Goal: Find specific page/section: Find specific page/section

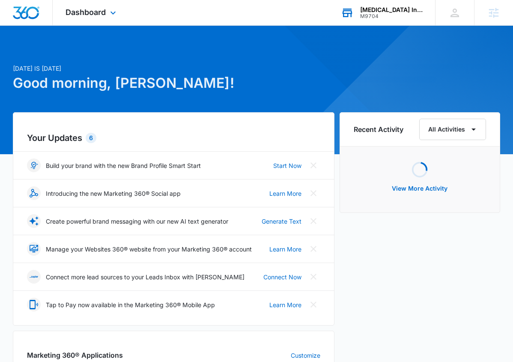
click at [376, 19] on div "[MEDICAL_DATA] Innovations M9704 Your Accounts View All" at bounding box center [381, 12] width 107 height 25
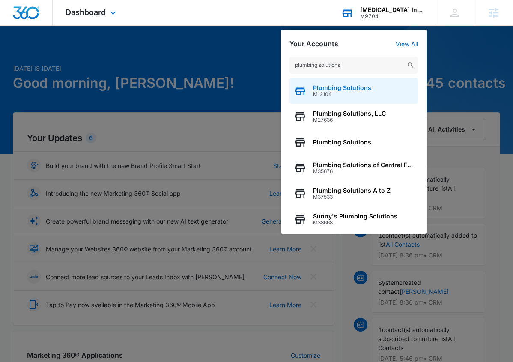
type input "plumbing solutions"
click at [340, 90] on span "Plumbing Solutions" at bounding box center [342, 87] width 58 height 7
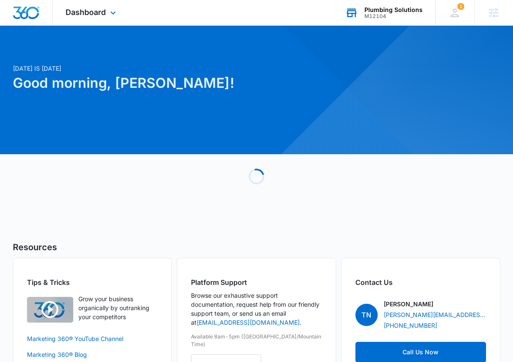
click at [373, 15] on div "M12104" at bounding box center [393, 16] width 58 height 6
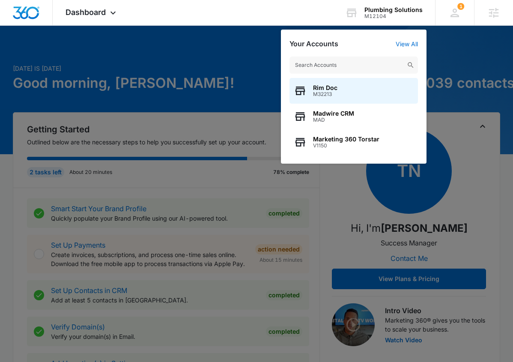
click at [200, 102] on div at bounding box center [256, 181] width 513 height 362
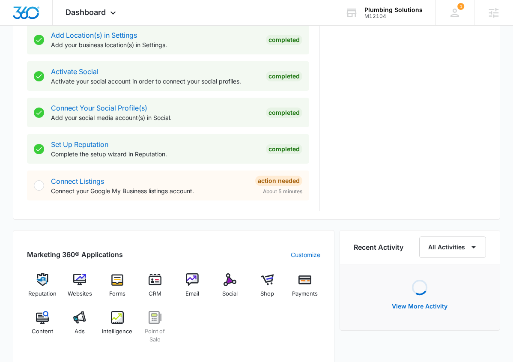
scroll to position [351, 0]
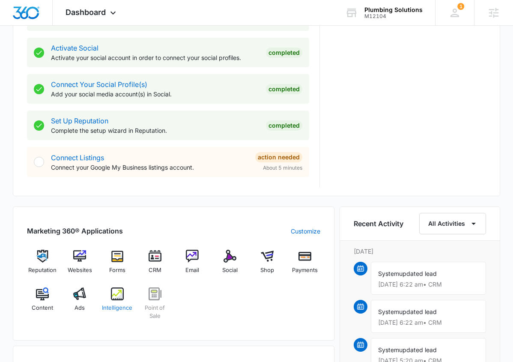
click at [116, 291] on img at bounding box center [117, 293] width 13 height 13
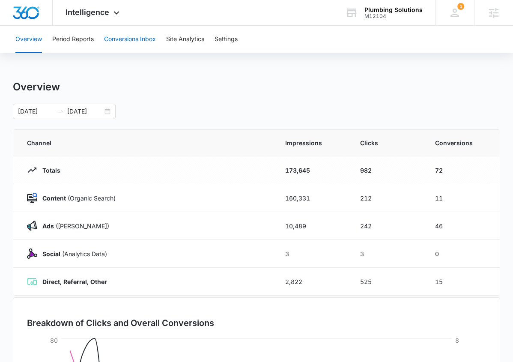
click at [121, 42] on button "Conversions Inbox" at bounding box center [130, 39] width 52 height 27
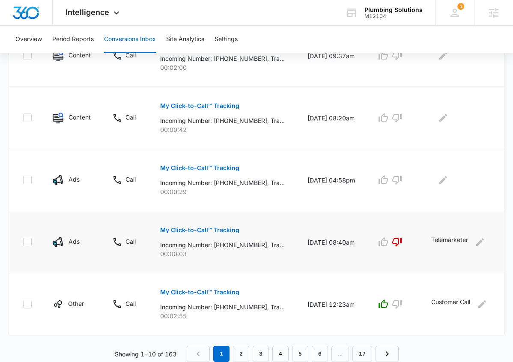
scroll to position [540, 0]
click at [317, 349] on link "6" at bounding box center [320, 354] width 16 height 16
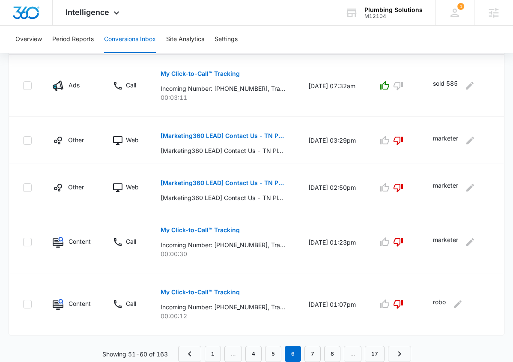
scroll to position [510, 0]
click at [334, 349] on link "8" at bounding box center [332, 354] width 16 height 16
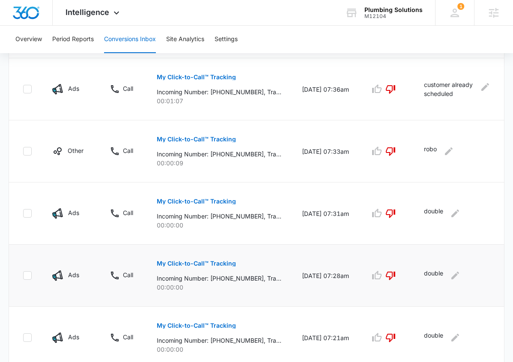
scroll to position [257, 0]
